Goal: Task Accomplishment & Management: Use online tool/utility

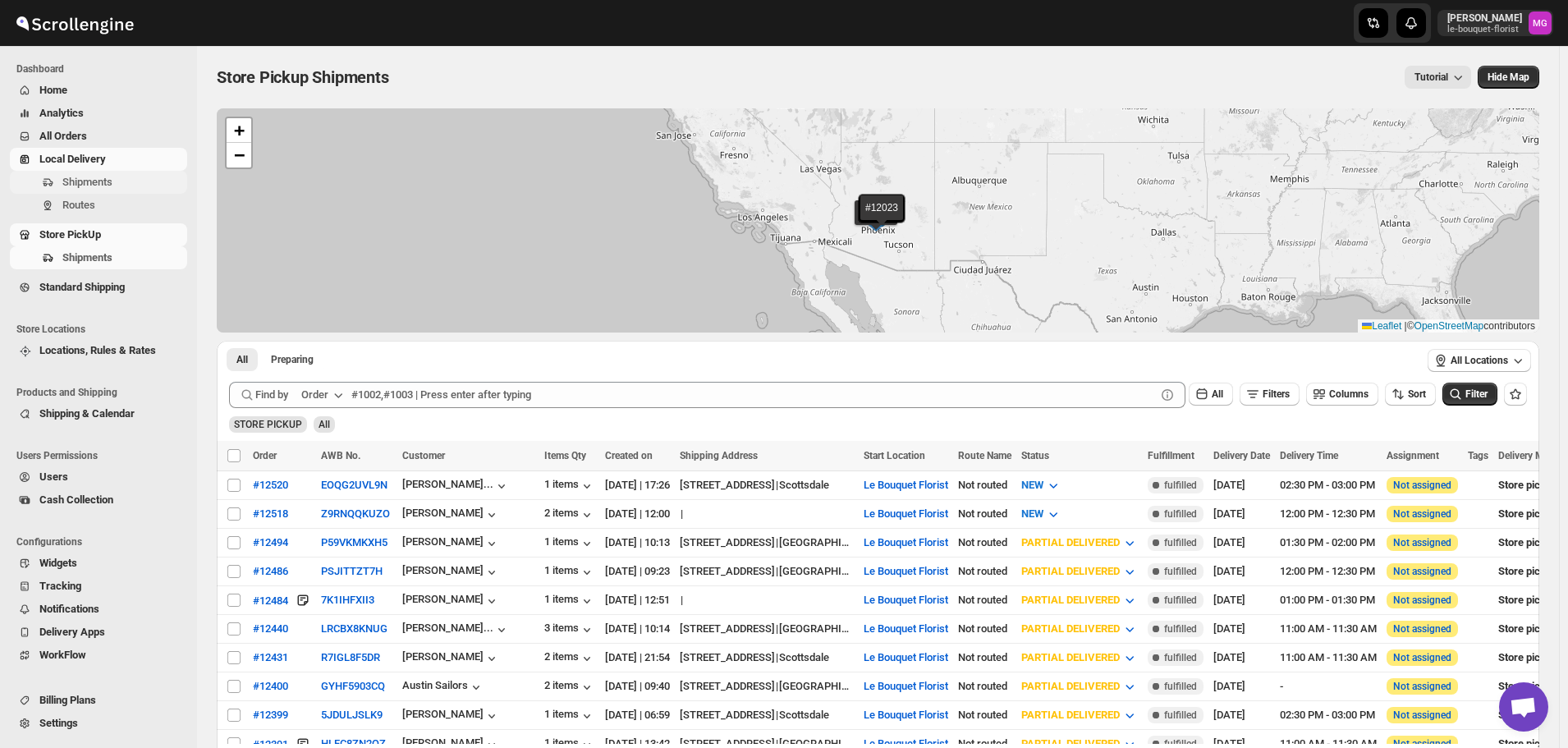
click at [102, 178] on span "Shipments" at bounding box center [87, 182] width 50 height 13
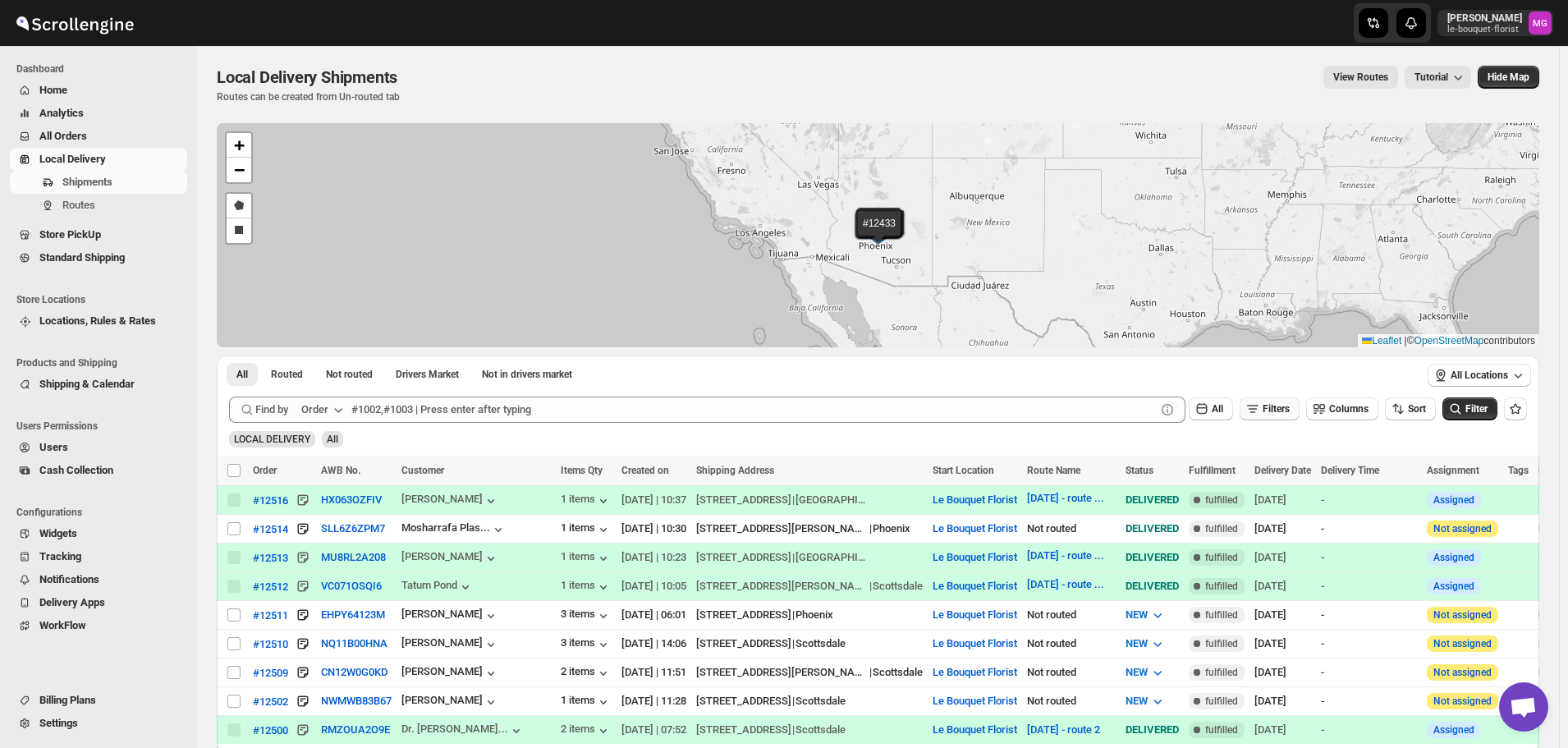
click at [1260, 408] on icon "button" at bounding box center [1253, 408] width 17 height 17
click at [1273, 475] on span "Add Filter" at bounding box center [1283, 473] width 42 height 13
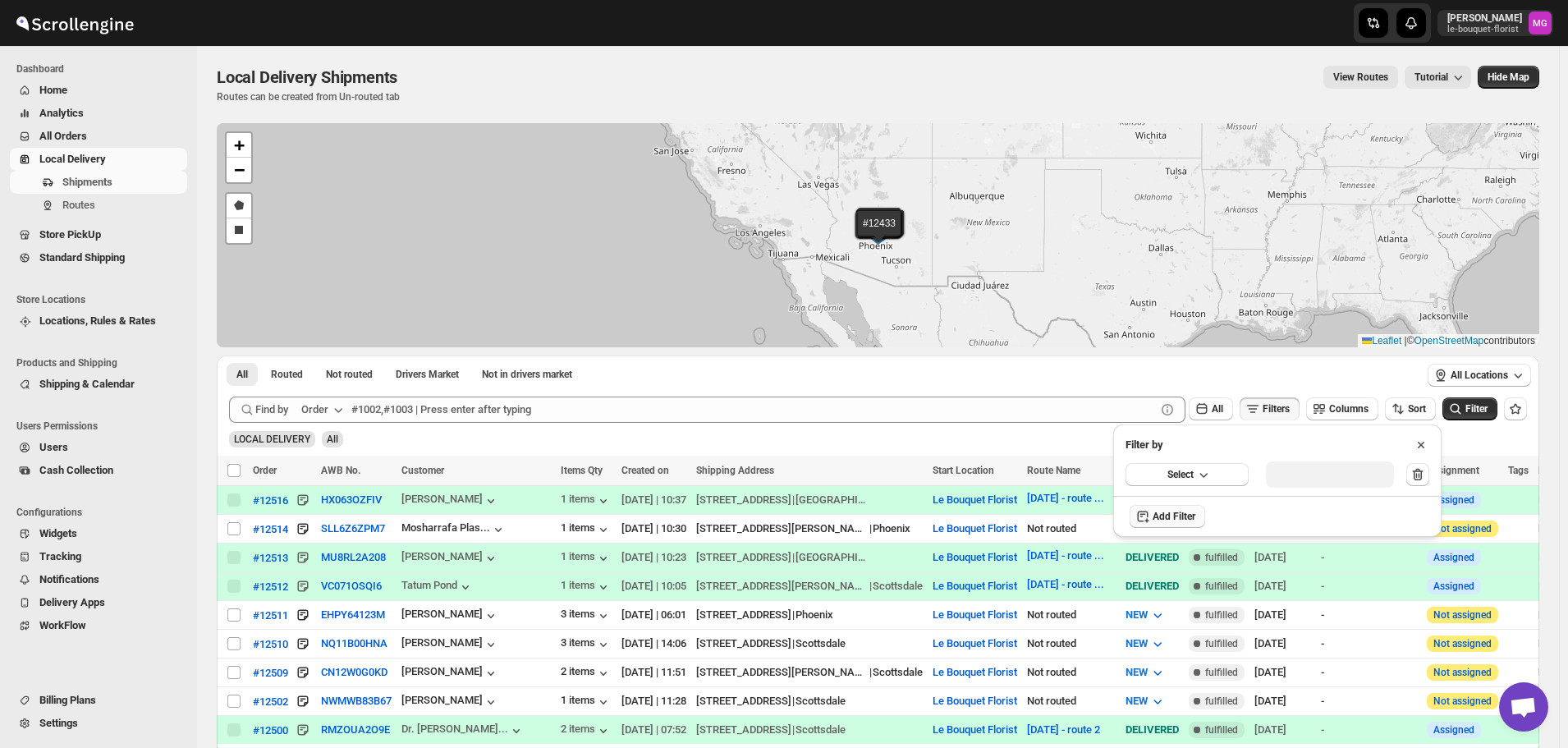
click at [1123, 472] on div "Select" at bounding box center [1278, 473] width 329 height 42
click at [1145, 485] on button "Select" at bounding box center [1187, 473] width 123 height 23
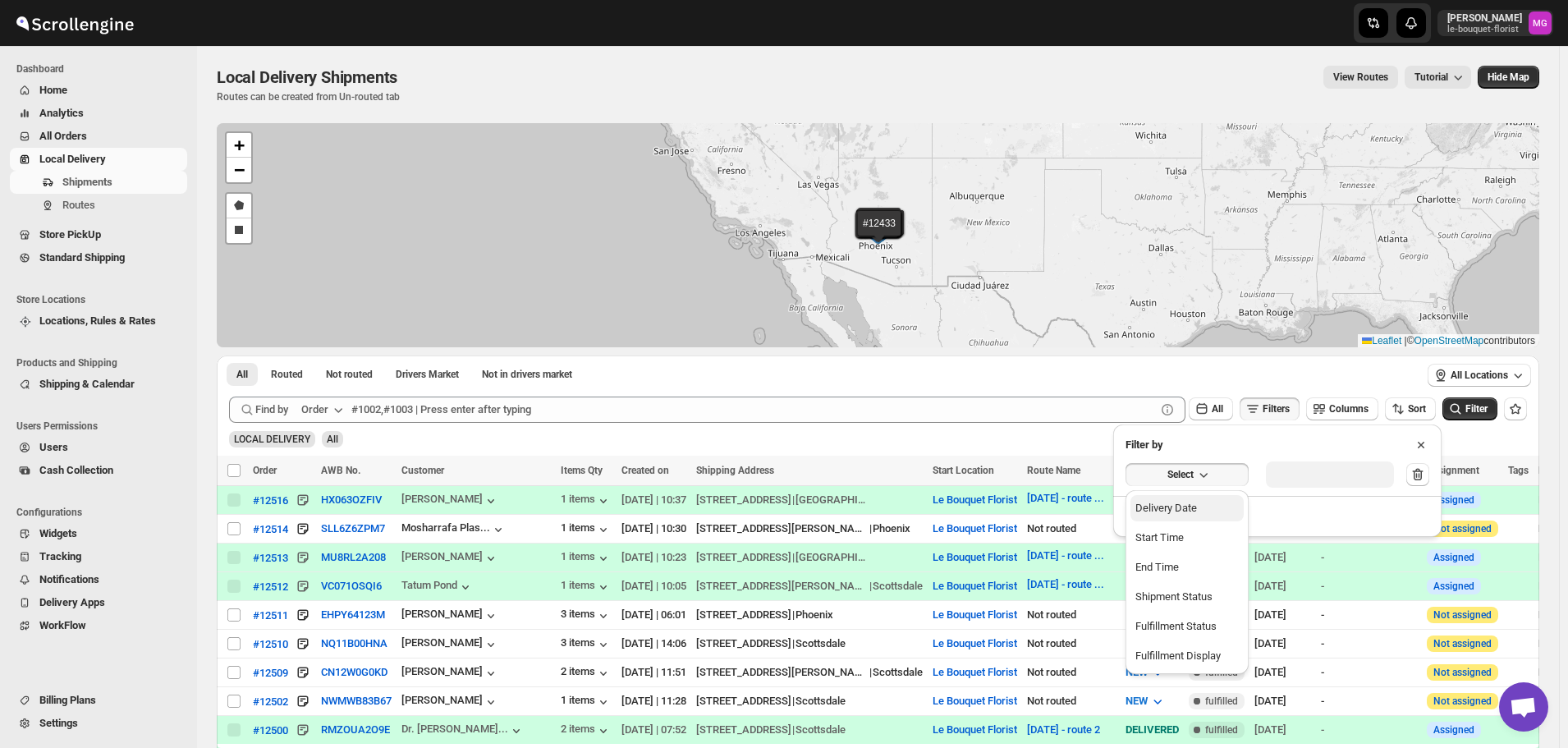
click at [1148, 515] on div "Delivery Date" at bounding box center [1166, 508] width 62 height 17
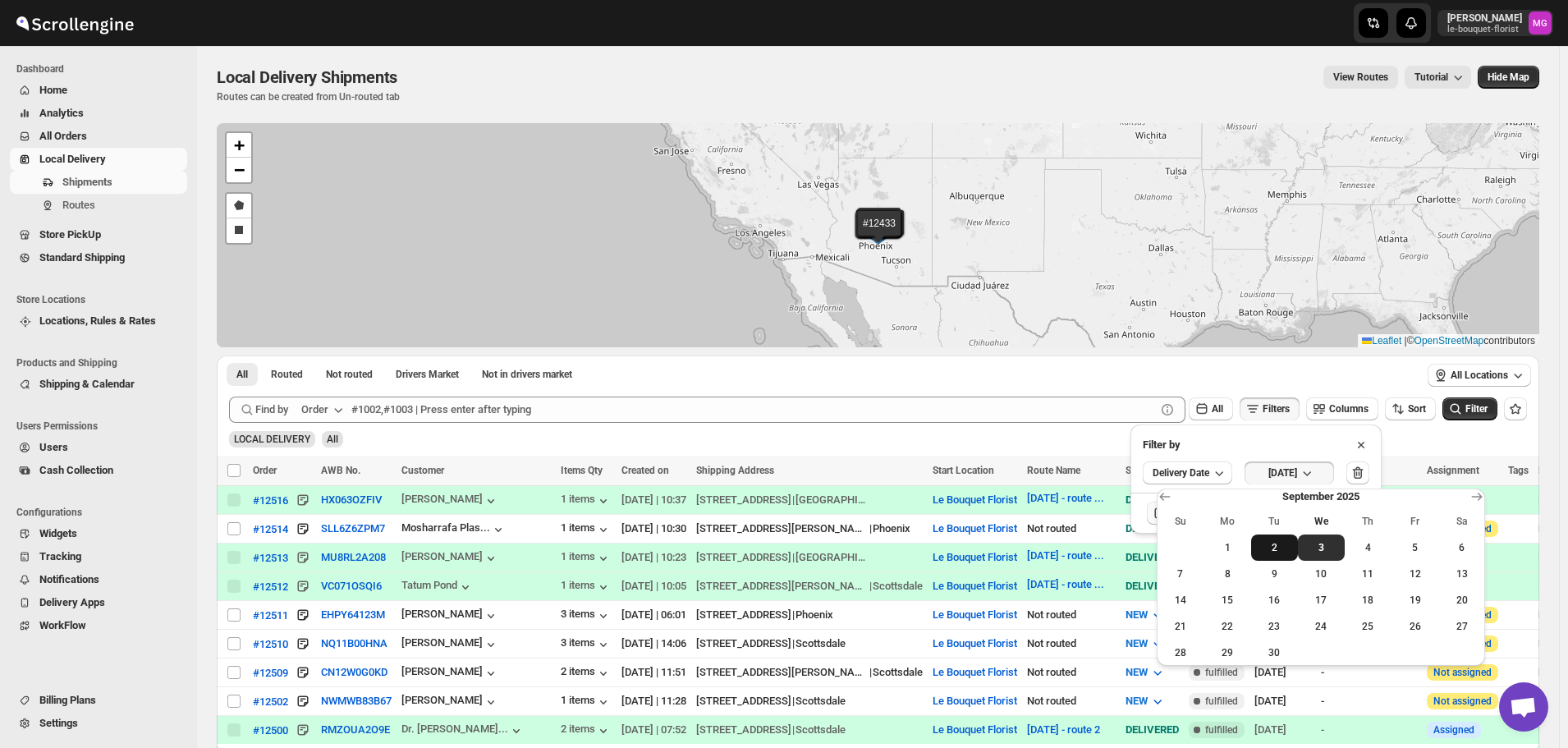
click at [1272, 546] on span "2" at bounding box center [1275, 547] width 33 height 13
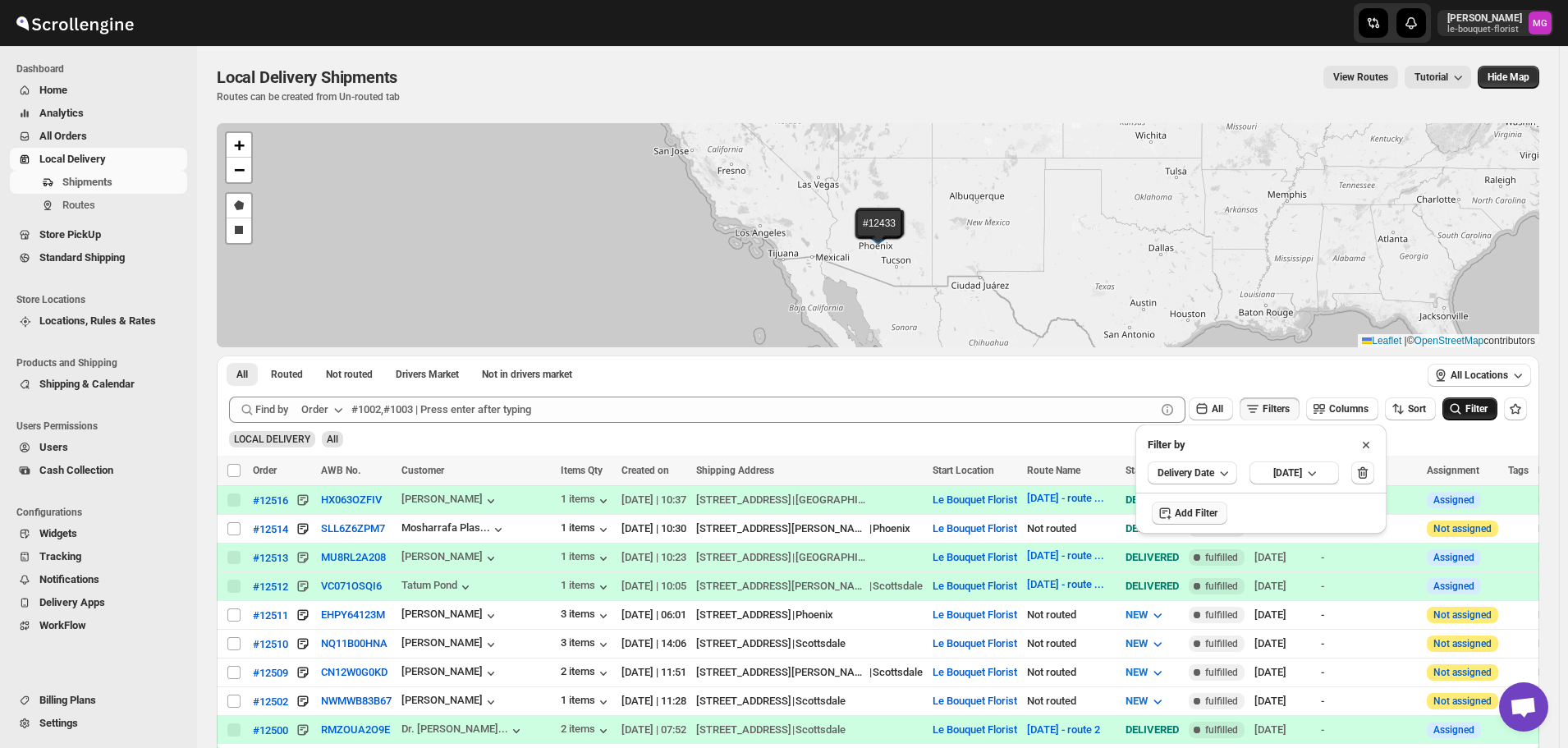
click at [1464, 403] on icon "submit" at bounding box center [1456, 408] width 17 height 17
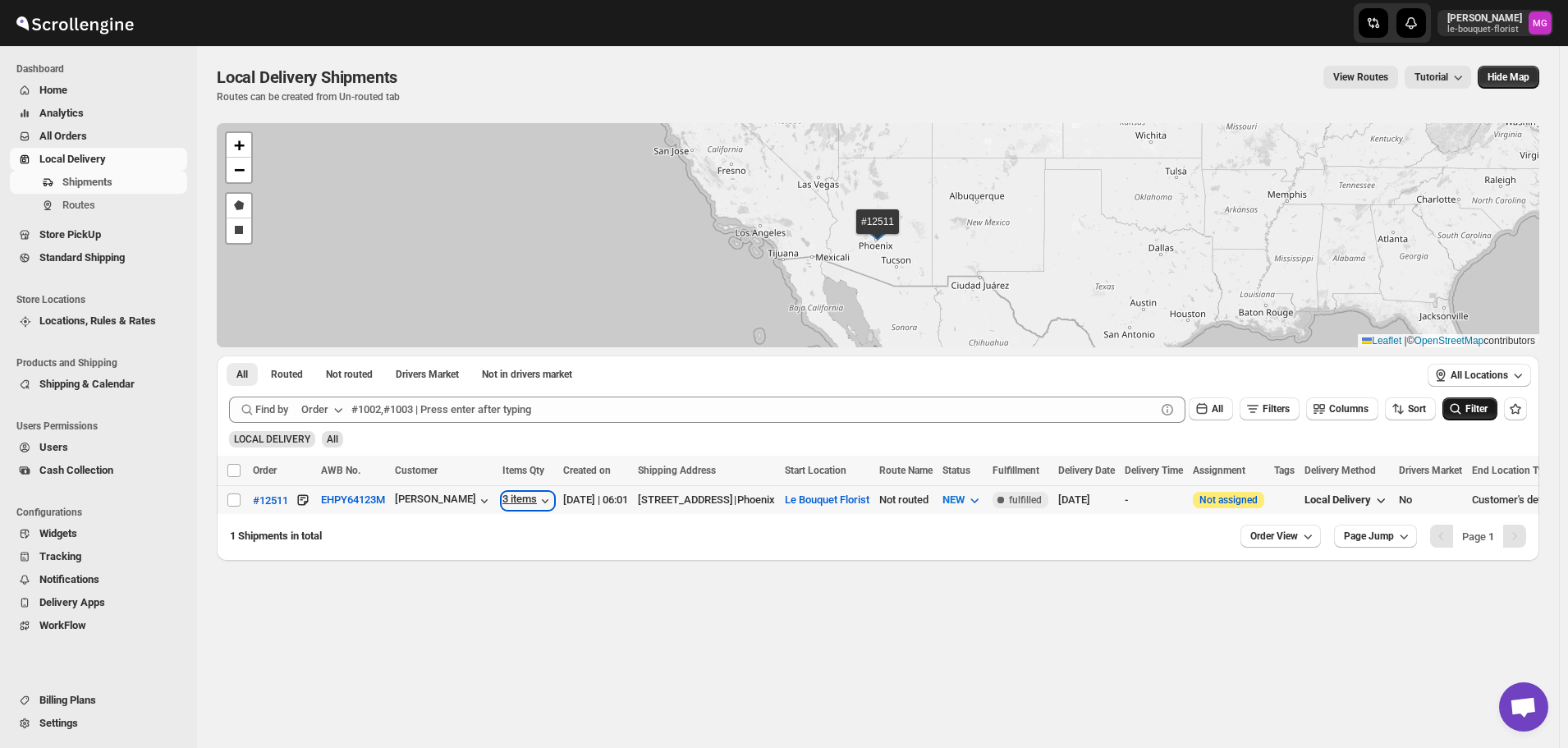
click at [537, 502] on icon "button" at bounding box center [545, 500] width 17 height 17
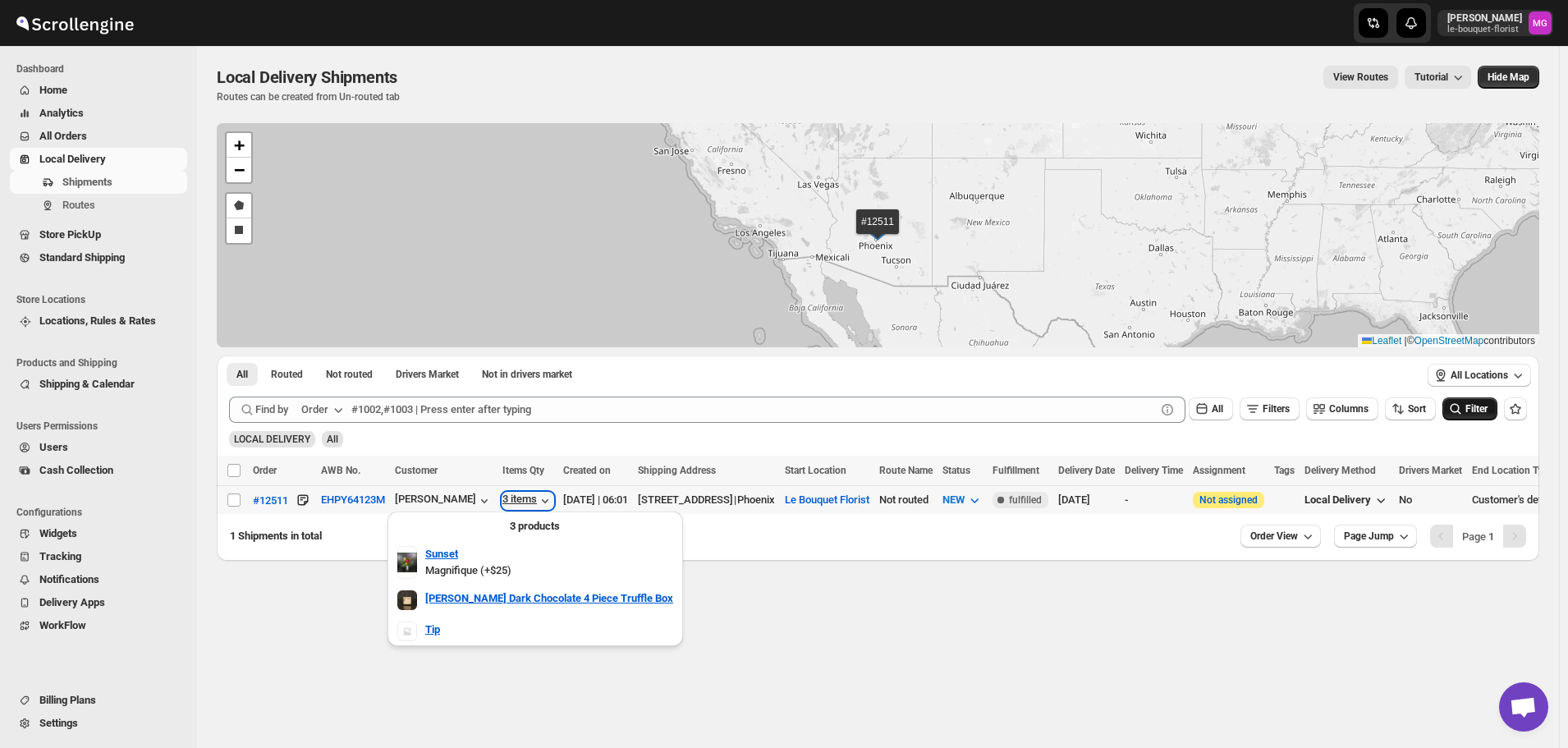
click at [537, 496] on icon "button" at bounding box center [545, 500] width 17 height 17
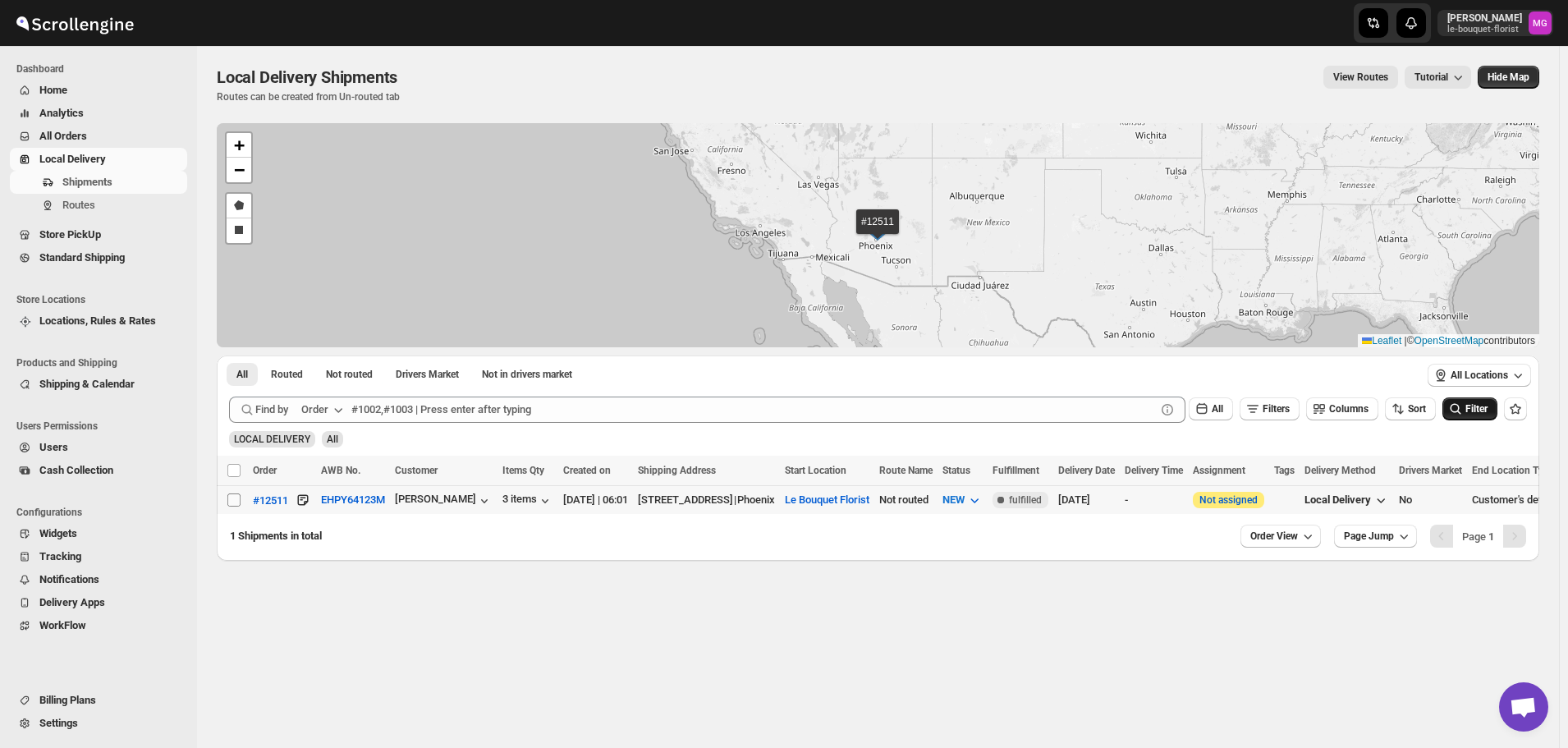
click at [230, 498] on input "Select shipment" at bounding box center [233, 499] width 13 height 13
checkbox input "true"
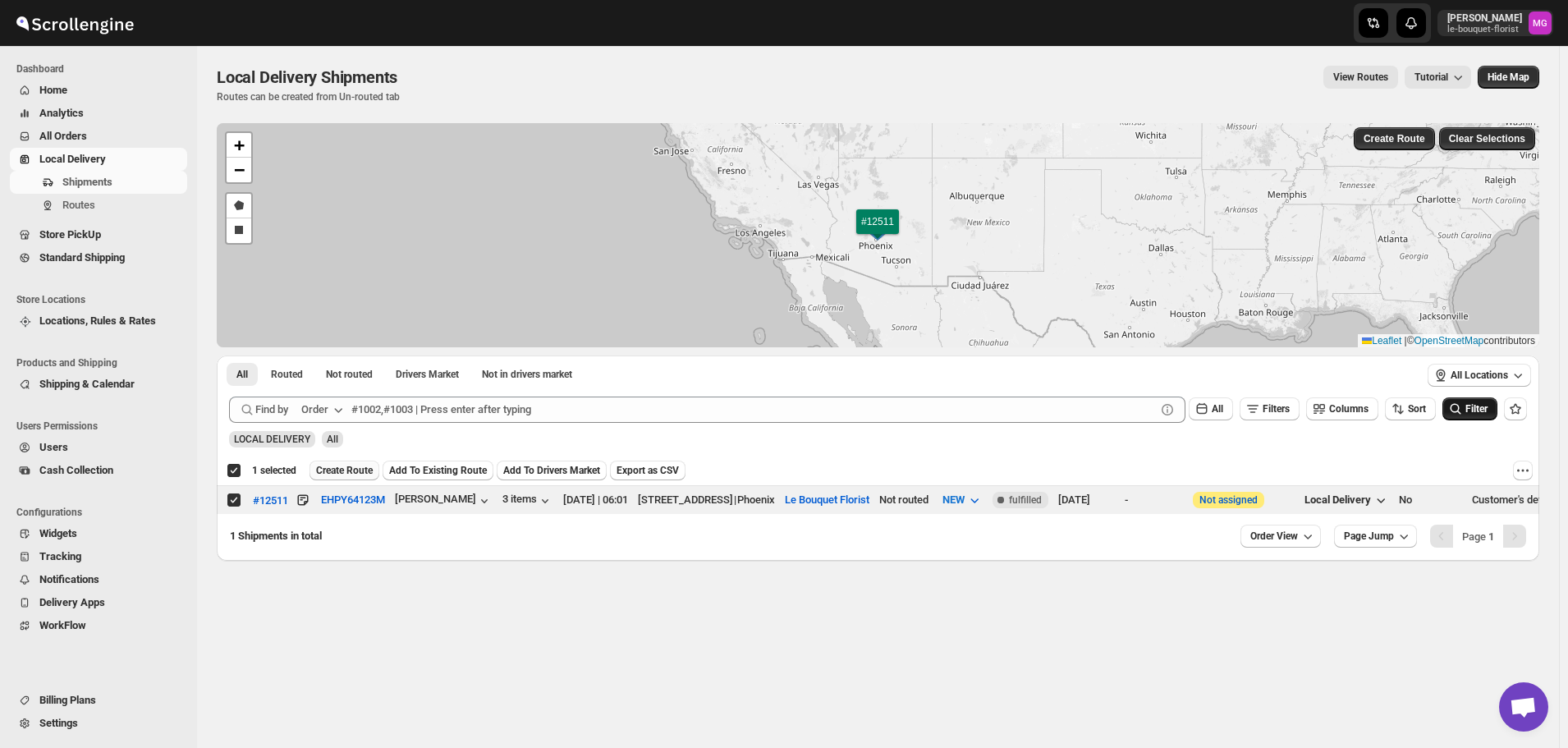
click at [316, 468] on span "Create Route" at bounding box center [345, 469] width 57 height 13
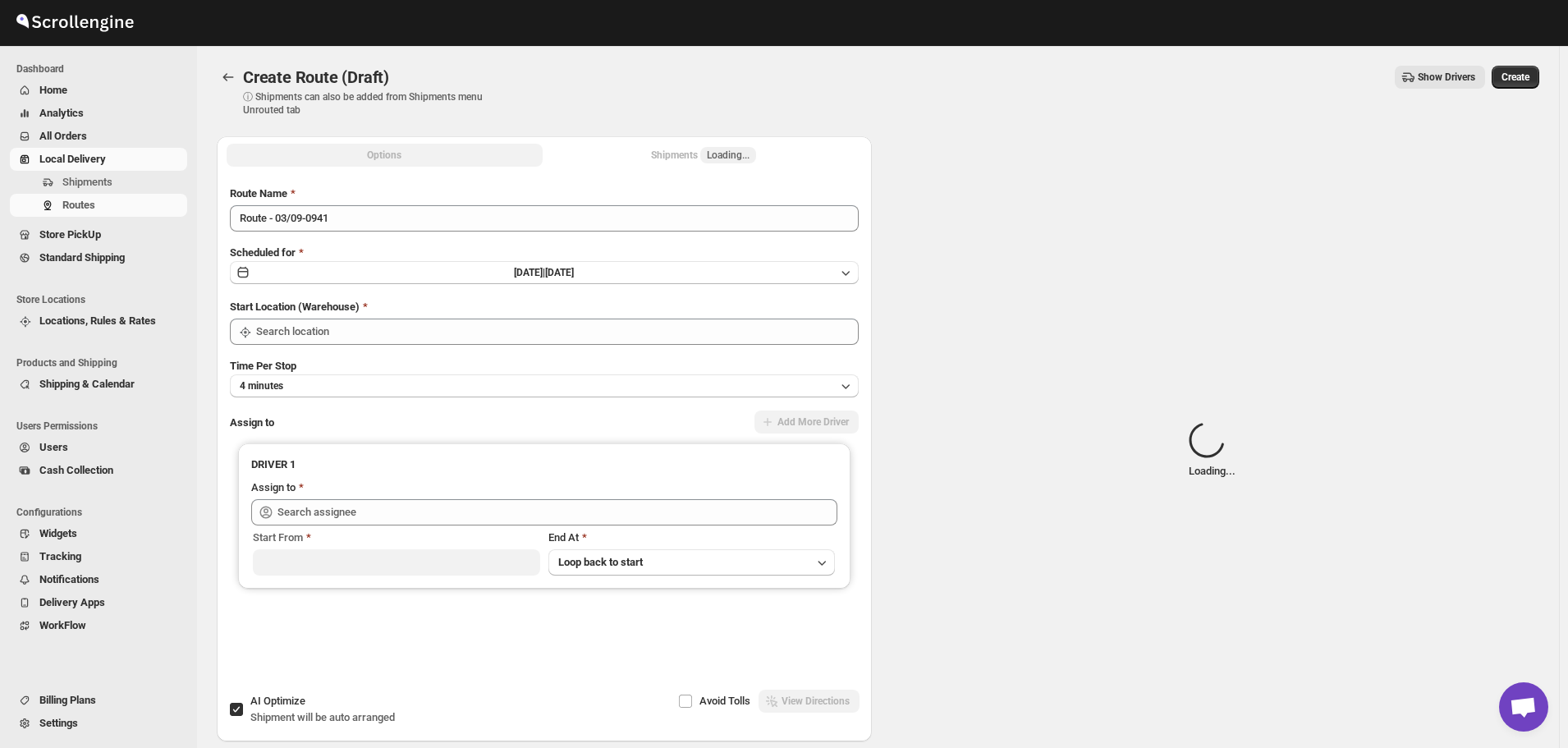
type input "Le Bouquet Florist"
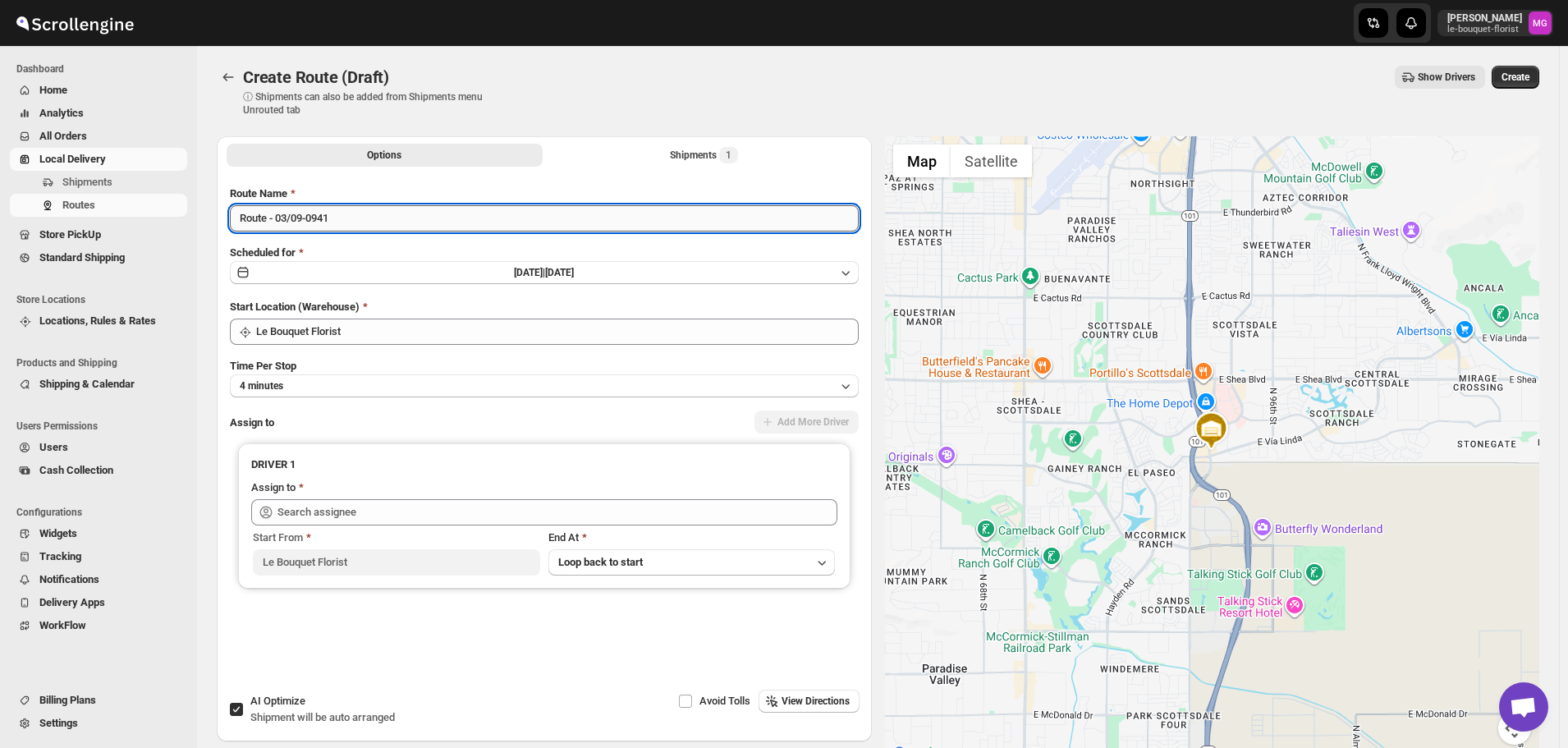
click at [346, 206] on input "Route - 03/09-0941" at bounding box center [544, 218] width 629 height 27
type input "[DATE] - route 1"
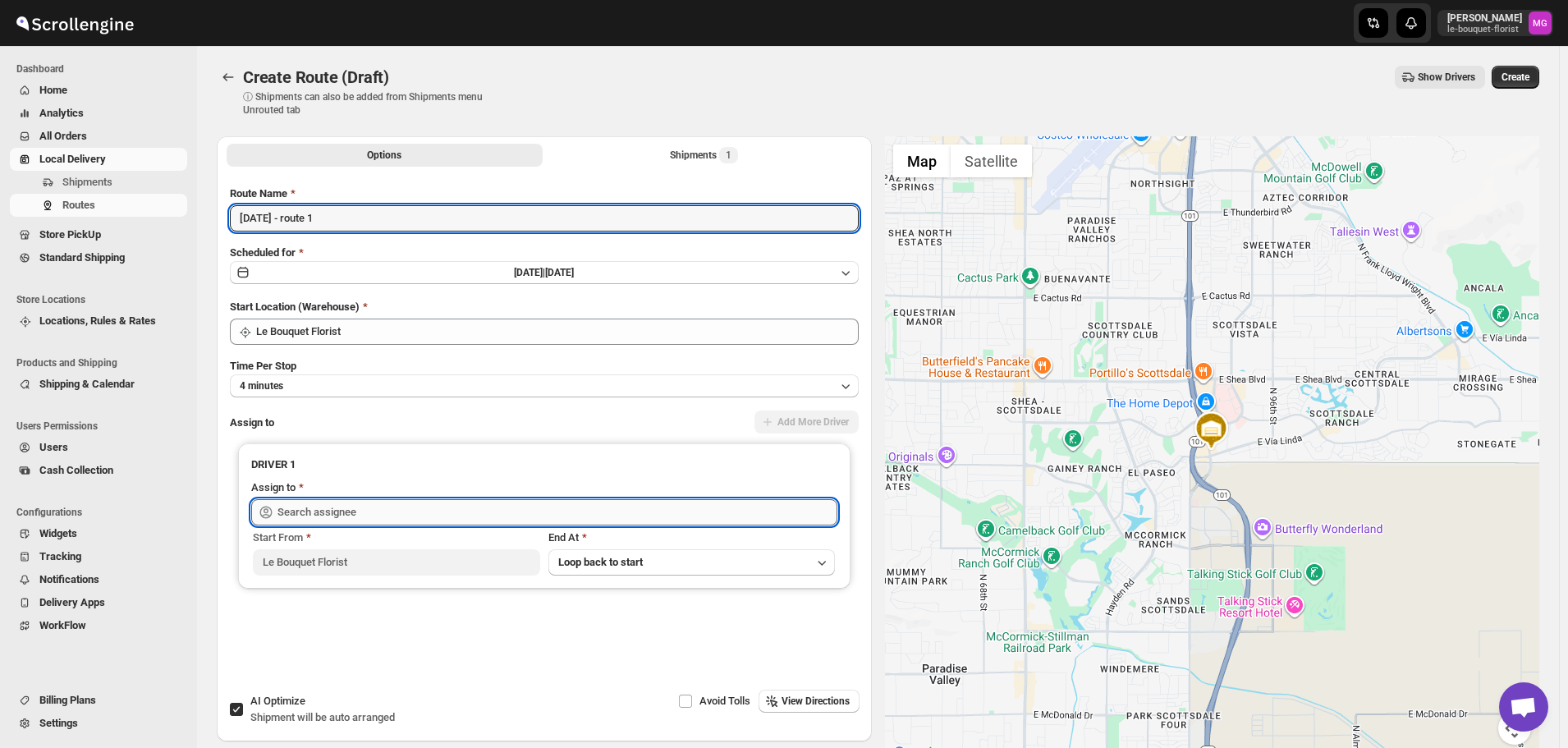
click at [314, 518] on input "text" at bounding box center [557, 512] width 560 height 27
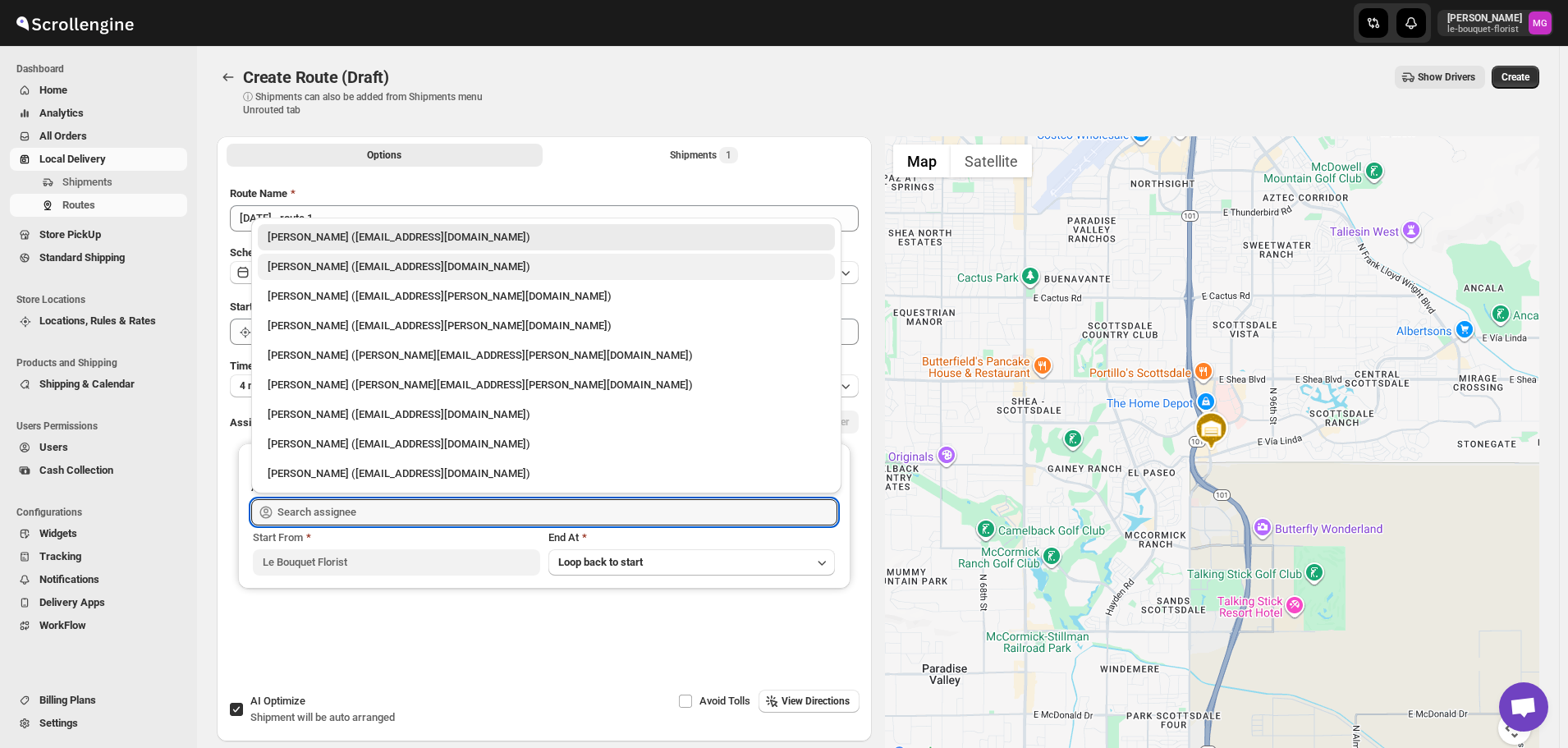
click at [366, 267] on div "[PERSON_NAME] ([EMAIL_ADDRESS][DOMAIN_NAME])" at bounding box center [546, 267] width 557 height 17
type input "[PERSON_NAME] ([EMAIL_ADDRESS][DOMAIN_NAME])"
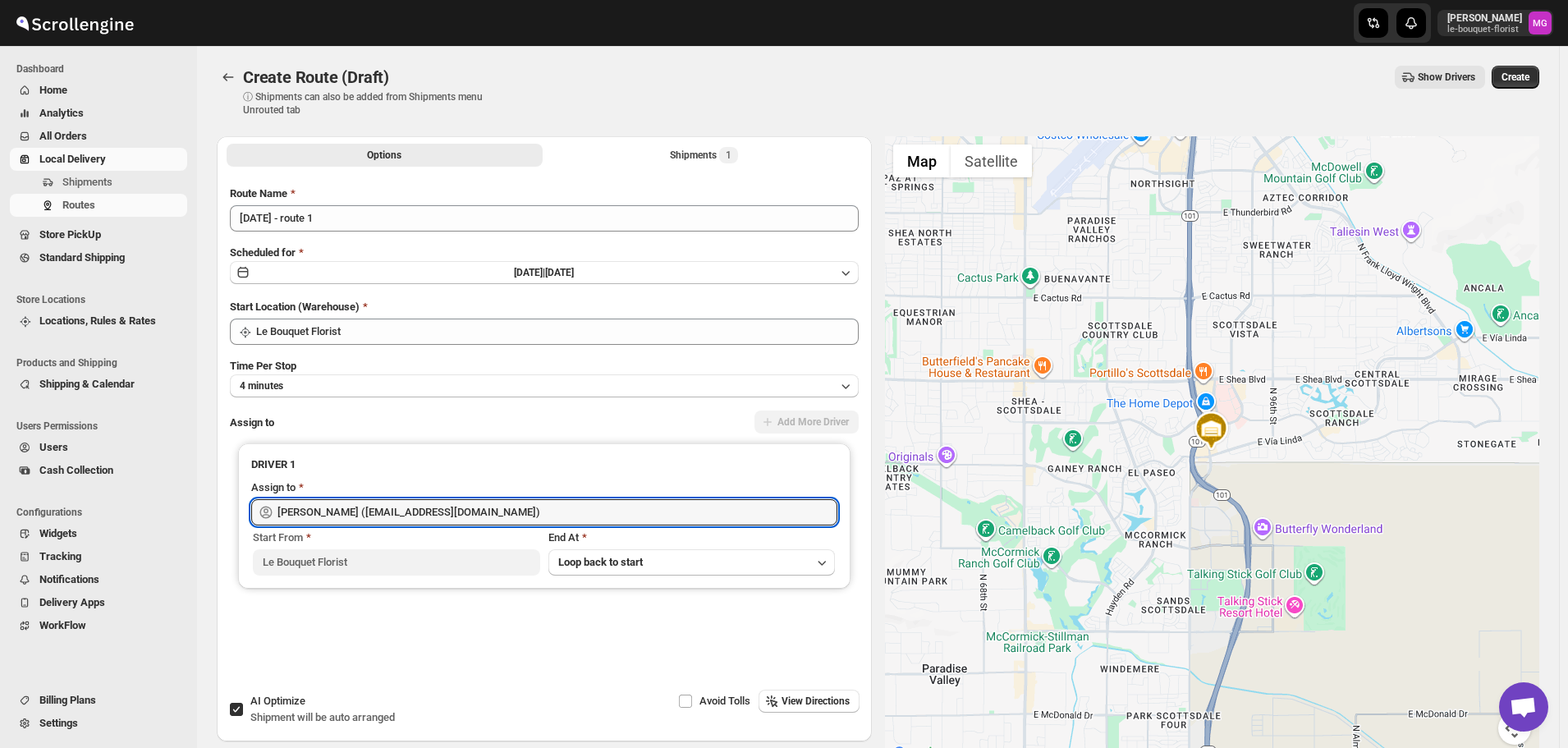
click at [251, 710] on div "AI Optimize Shipment will be auto arranged" at bounding box center [322, 709] width 145 height 32
click at [243, 710] on input "AI Optimize Shipment will be auto arranged" at bounding box center [236, 709] width 13 height 13
checkbox input "false"
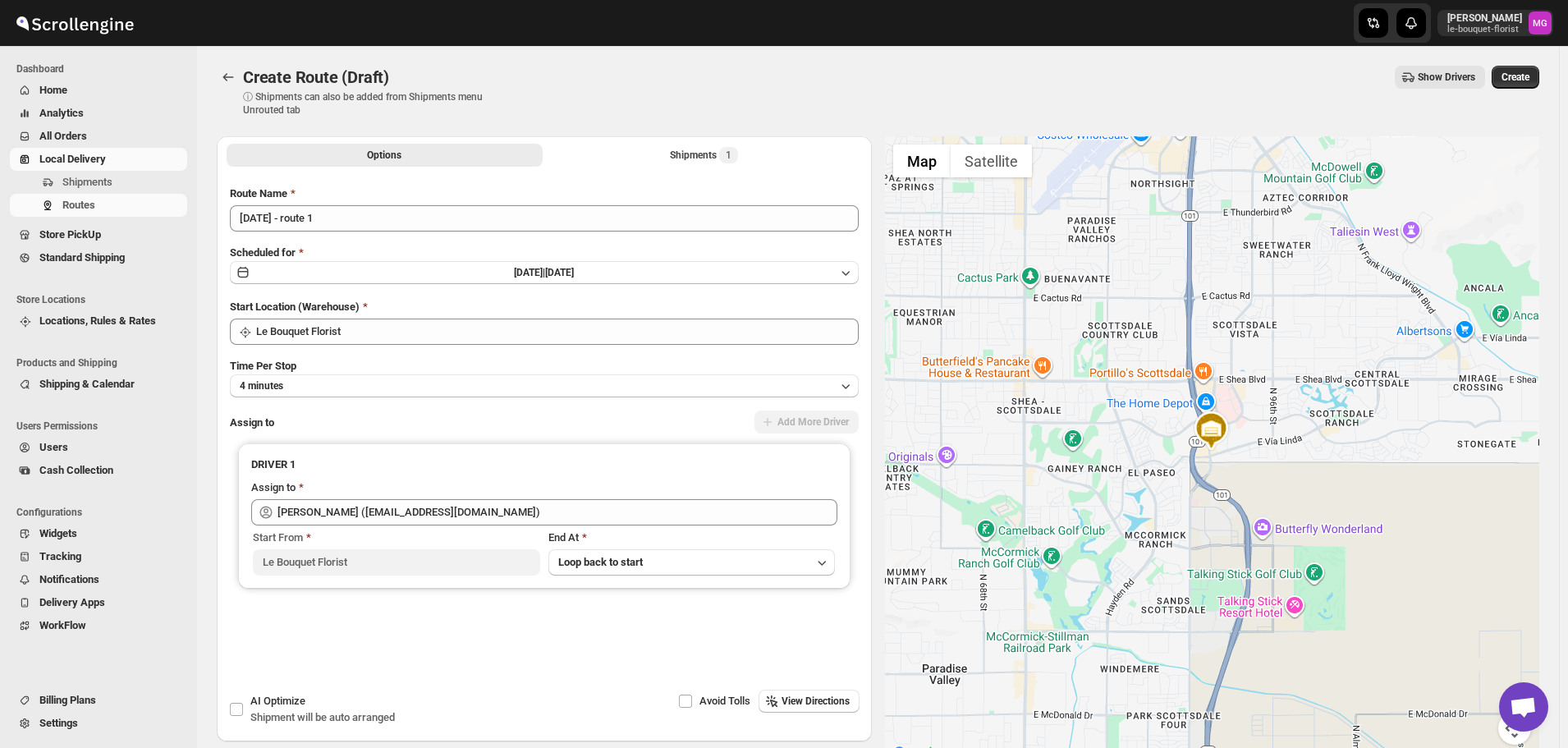
click at [681, 125] on div "Create Route (Draft). This page is ready Create Route (Draft) ⓘ Shipments can a…" at bounding box center [878, 92] width 1323 height 91
click at [693, 162] on div "Shipments 1" at bounding box center [704, 155] width 68 height 17
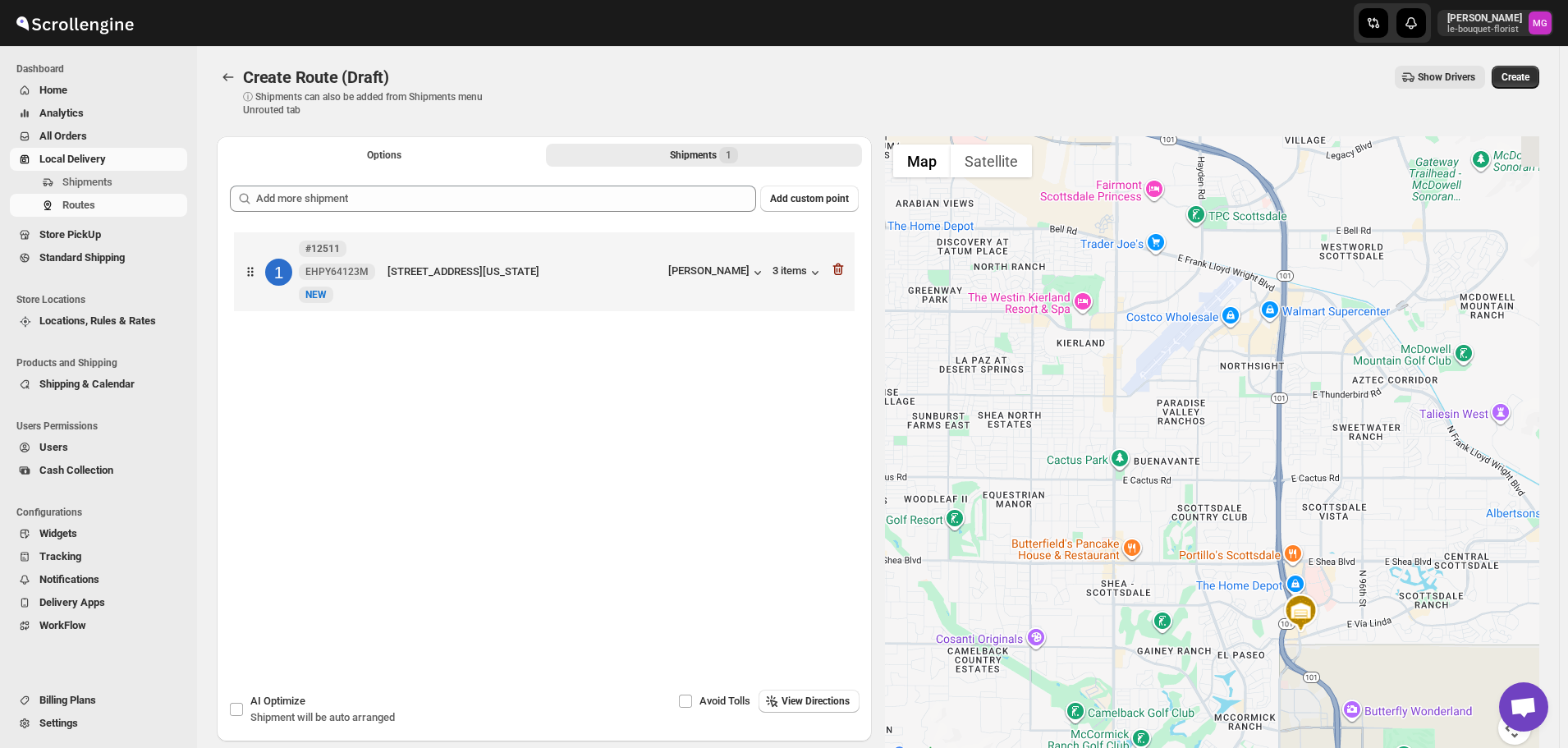
drag, startPoint x: 1076, startPoint y: 411, endPoint x: 1166, endPoint y: 596, distance: 205.7
click at [1166, 596] on div at bounding box center [1213, 450] width 656 height 628
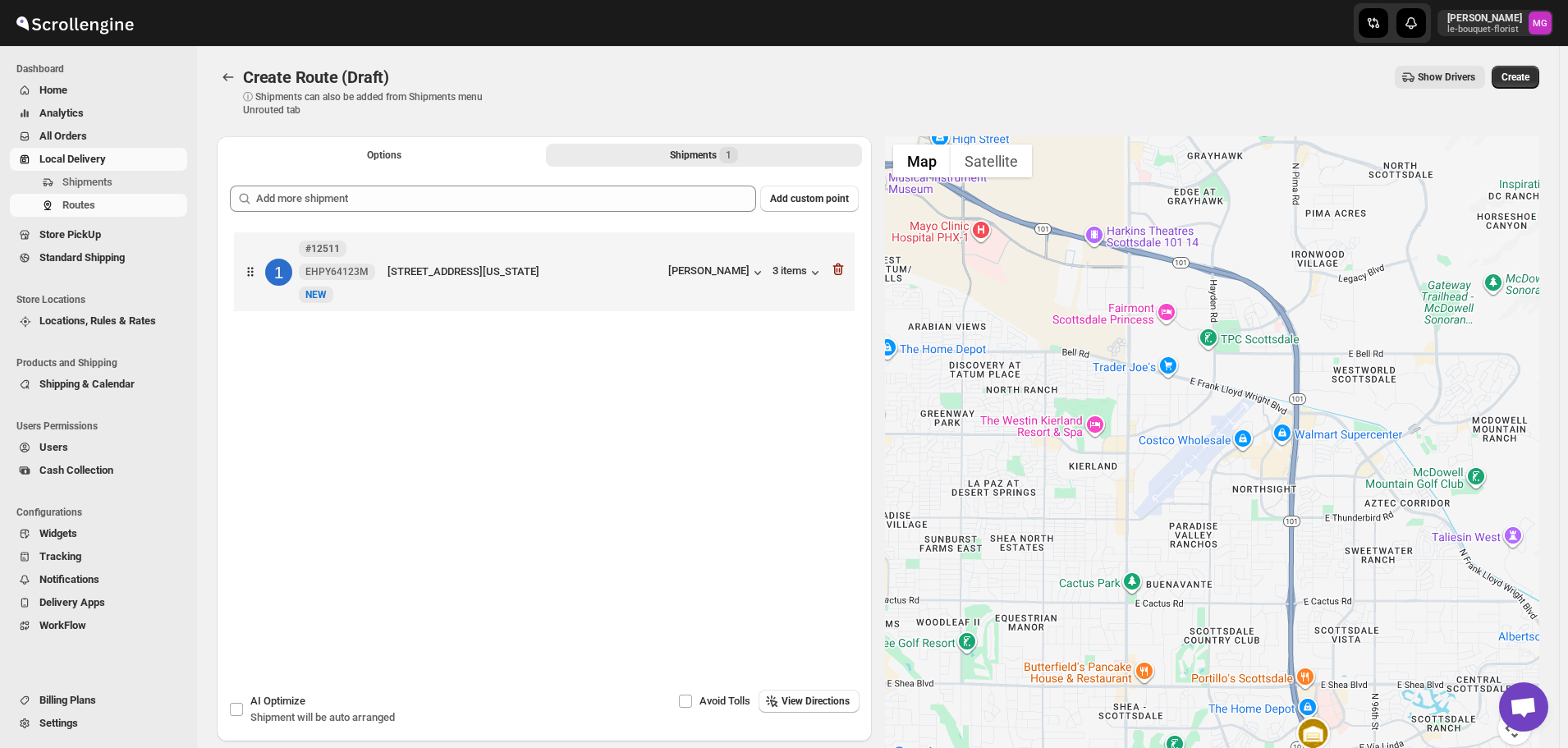
drag, startPoint x: 1322, startPoint y: 314, endPoint x: 1363, endPoint y: 465, distance: 156.5
click at [1363, 465] on div at bounding box center [1213, 450] width 656 height 628
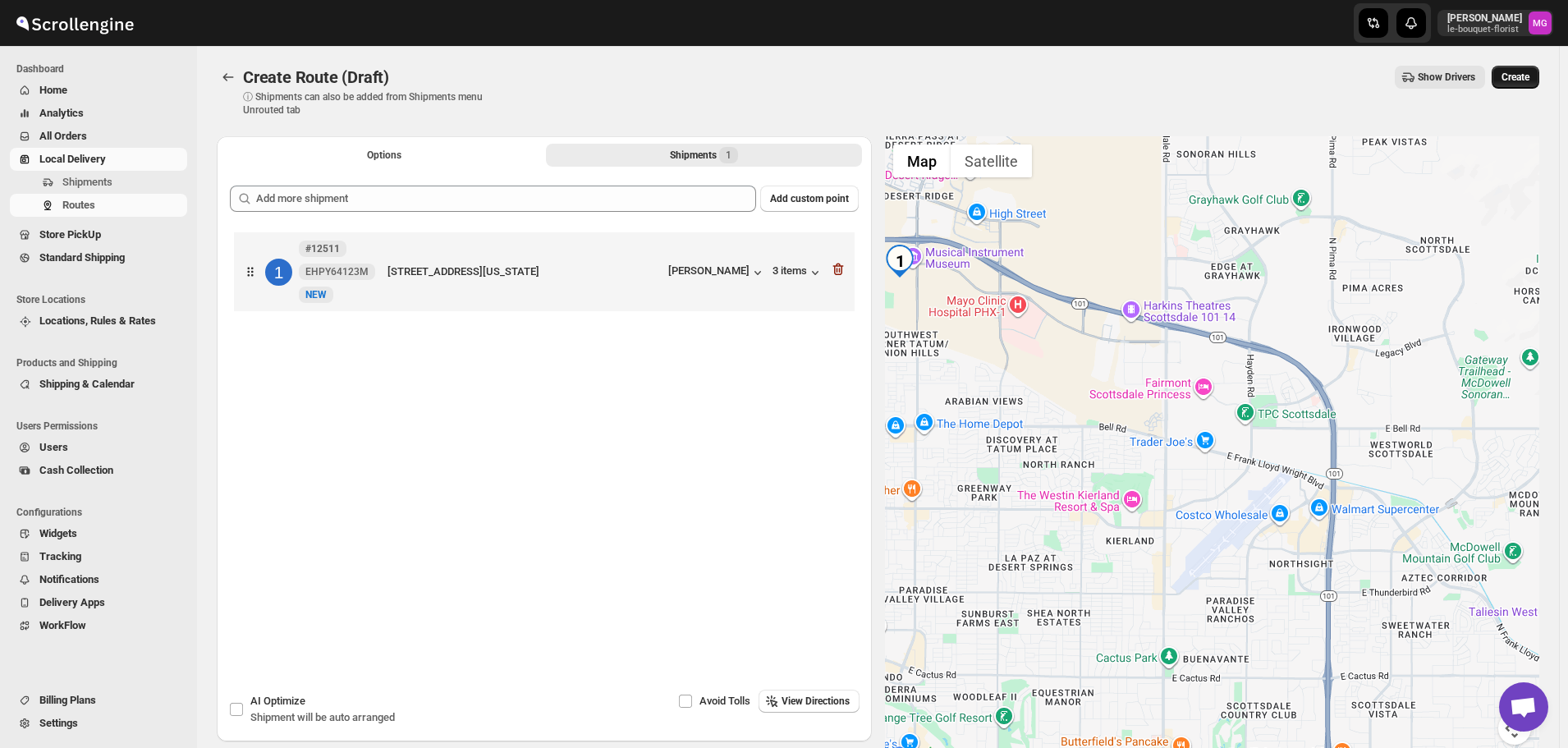
click at [1513, 76] on span "Create" at bounding box center [1516, 77] width 28 height 13
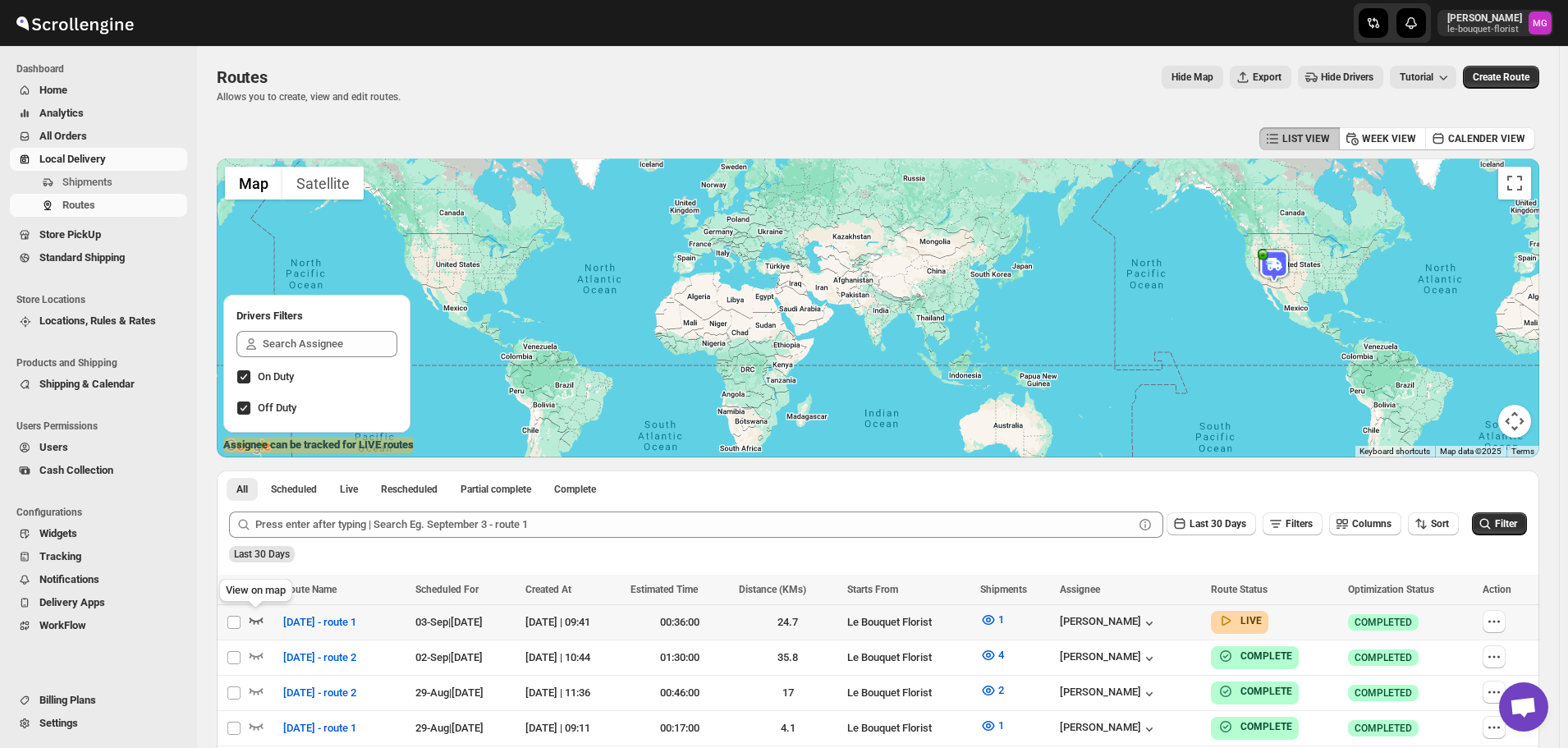
click at [260, 617] on icon "button" at bounding box center [256, 619] width 17 height 17
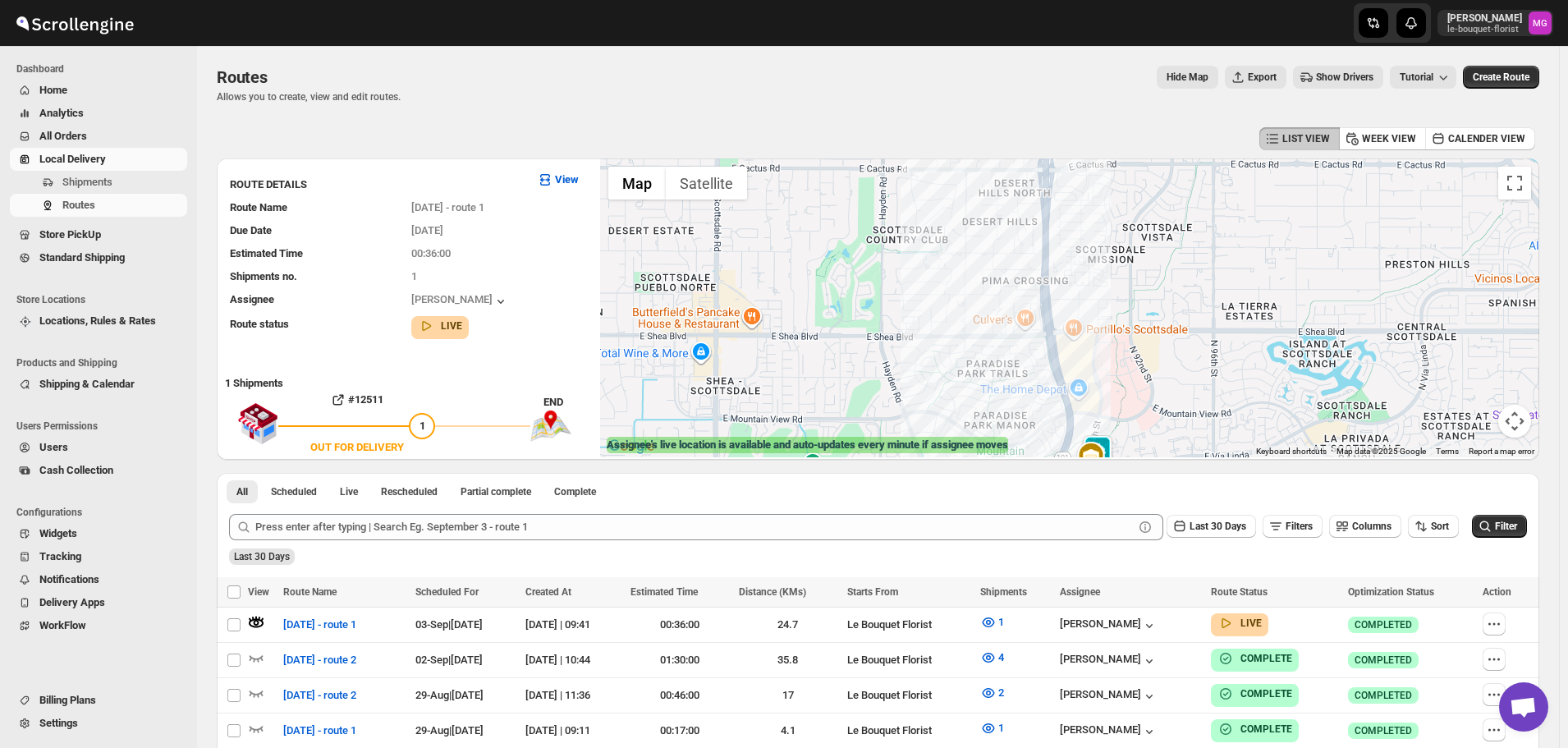
click at [1111, 440] on img at bounding box center [1098, 451] width 32 height 32
